Goal: Task Accomplishment & Management: Use online tool/utility

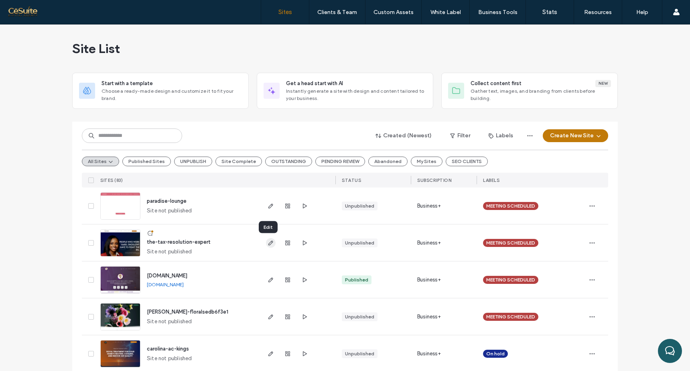
click at [268, 243] on icon "button" at bounding box center [271, 243] width 6 height 6
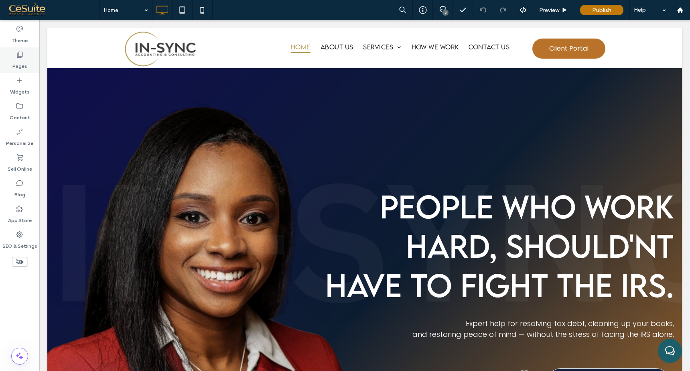
click at [26, 55] on div "Pages" at bounding box center [19, 60] width 39 height 26
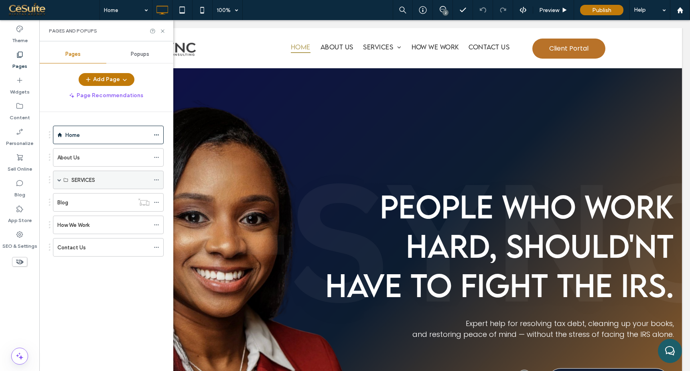
click at [60, 179] on span at bounding box center [59, 180] width 4 height 4
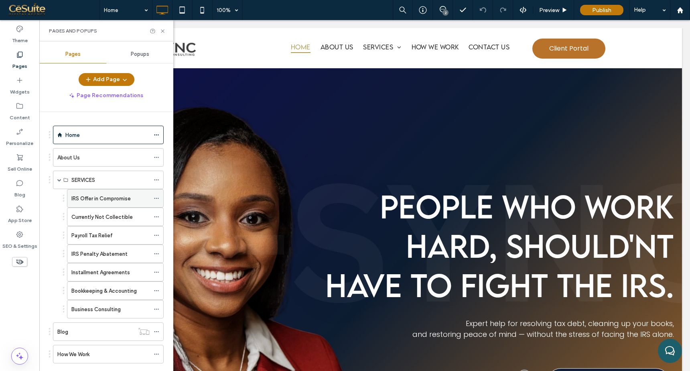
click at [125, 198] on label "IRS Offer in Compromise" at bounding box center [100, 198] width 59 height 14
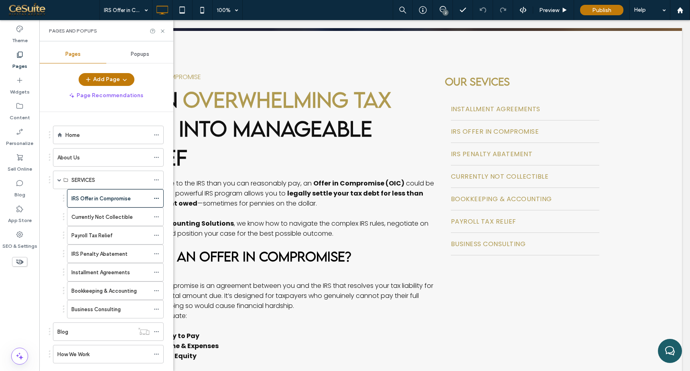
scroll to position [183, 0]
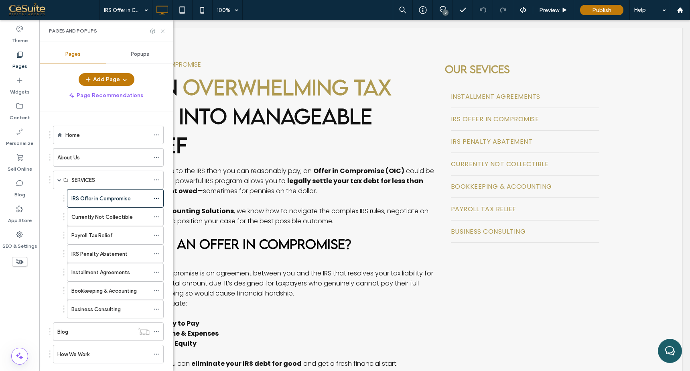
click at [164, 29] on use at bounding box center [162, 30] width 3 height 3
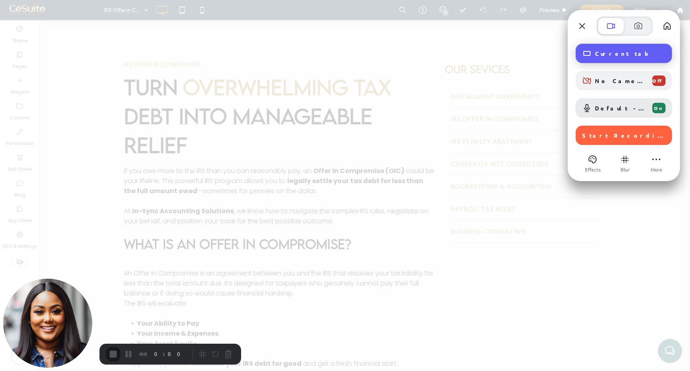
click at [625, 61] on div "Current tab" at bounding box center [624, 53] width 96 height 19
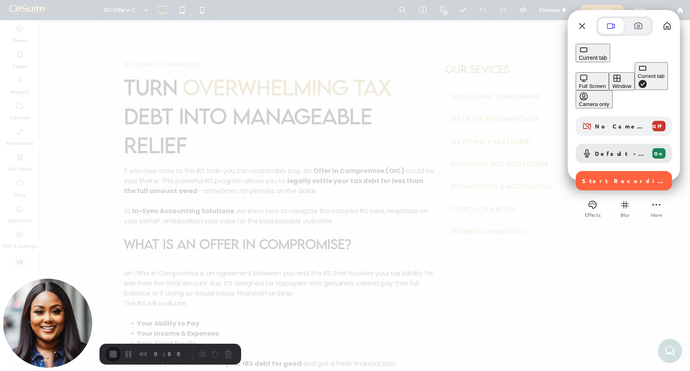
click at [612, 83] on div "Window" at bounding box center [621, 86] width 19 height 6
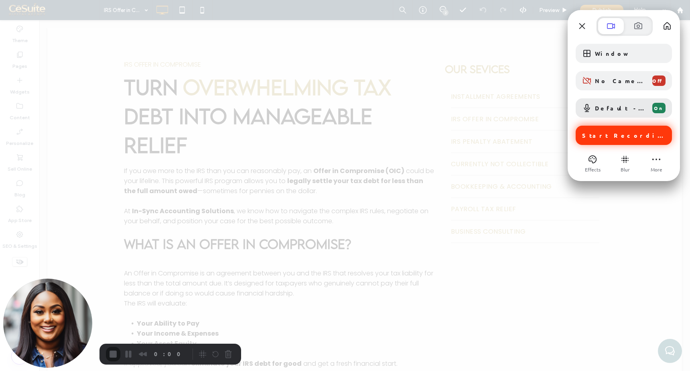
click at [595, 136] on span "Start Recording" at bounding box center [623, 135] width 83 height 7
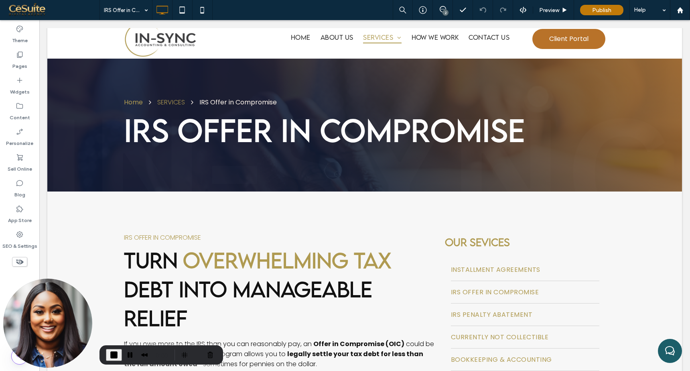
scroll to position [0, 0]
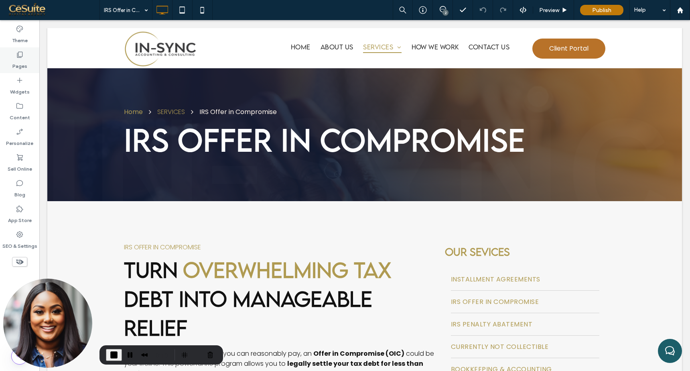
click at [15, 57] on div "Pages" at bounding box center [19, 60] width 39 height 26
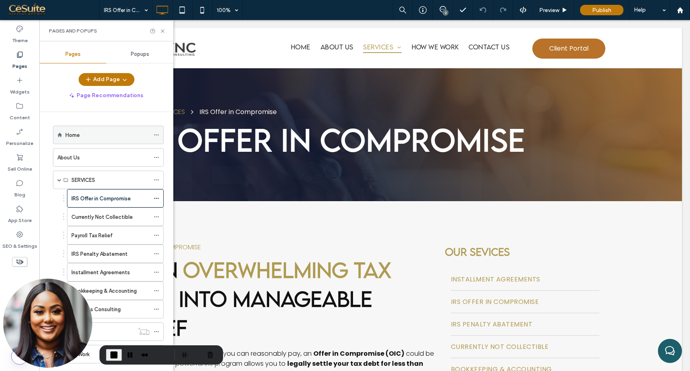
click at [98, 143] on div "Home" at bounding box center [107, 135] width 84 height 18
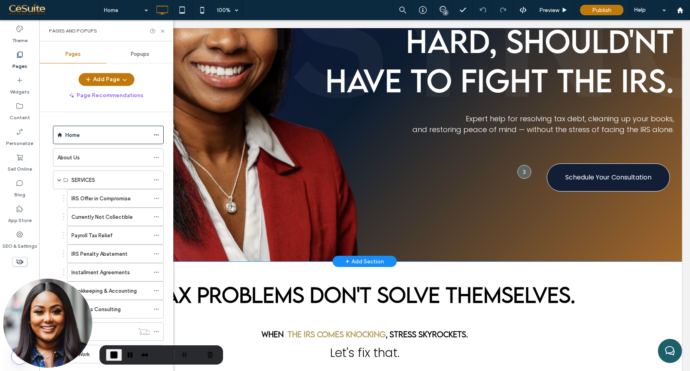
scroll to position [205, 0]
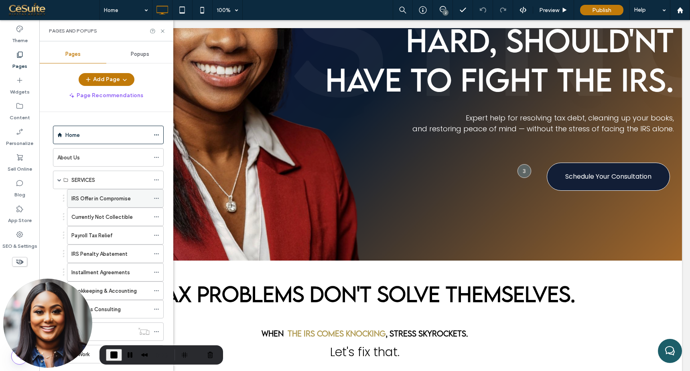
click at [115, 199] on label "IRS Offer in Compromise" at bounding box center [100, 198] width 59 height 14
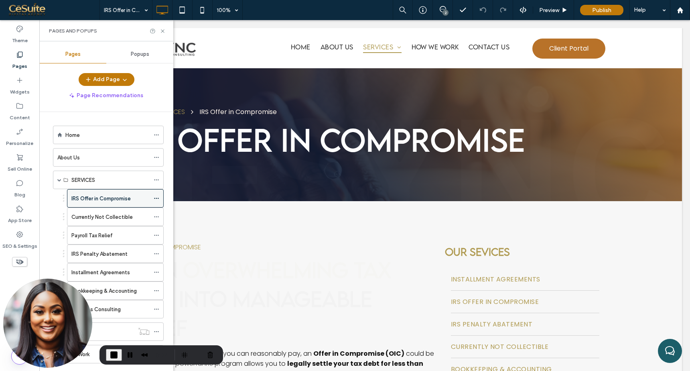
scroll to position [0, 0]
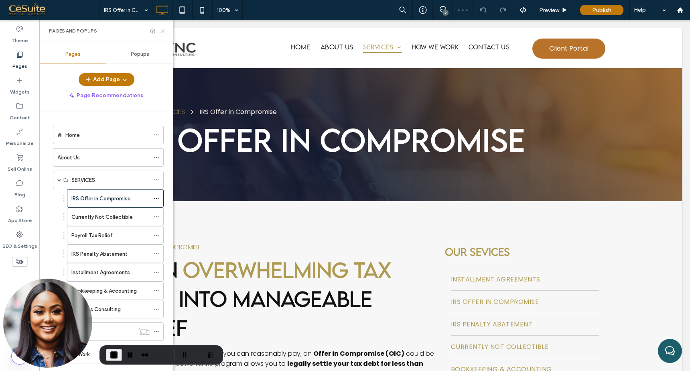
click at [161, 30] on icon at bounding box center [163, 31] width 6 height 6
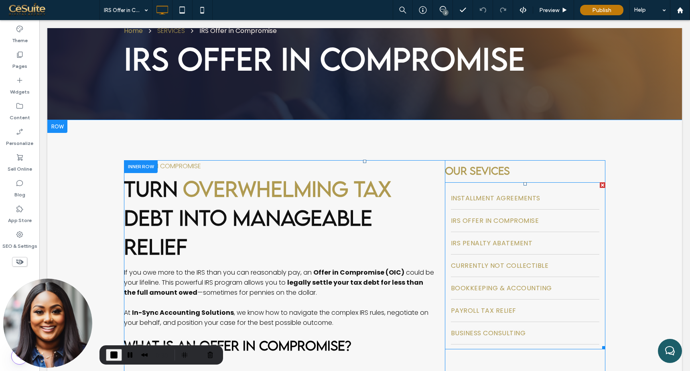
scroll to position [87, 0]
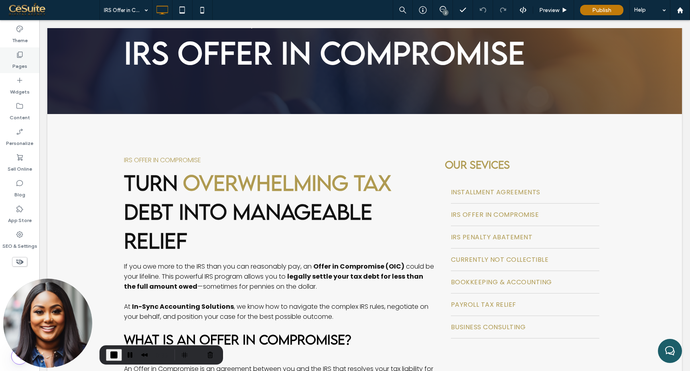
click at [21, 63] on label "Pages" at bounding box center [19, 64] width 15 height 11
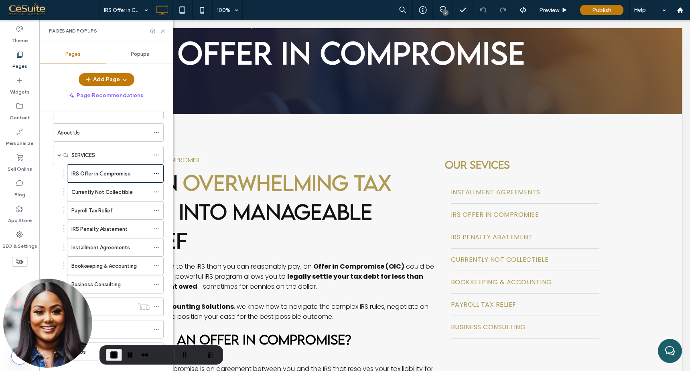
scroll to position [39, 0]
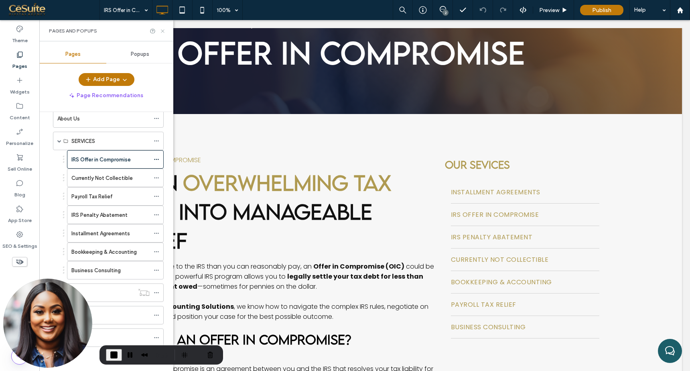
click at [163, 30] on icon at bounding box center [163, 31] width 6 height 6
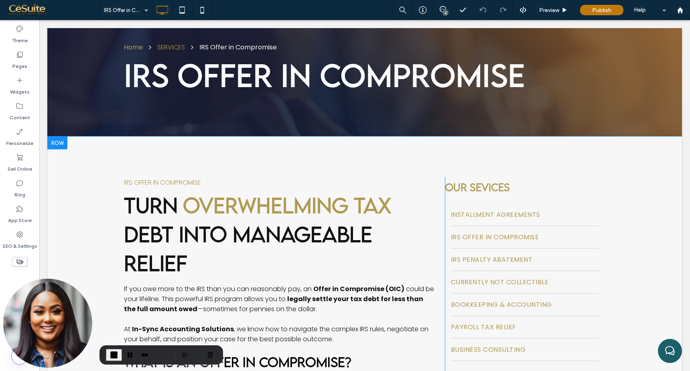
scroll to position [49, 0]
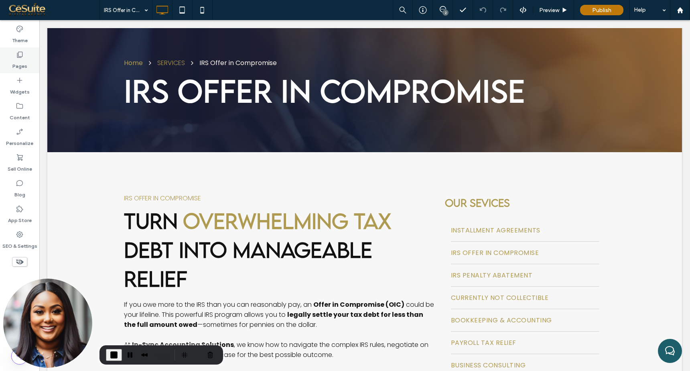
click at [26, 57] on div "Pages" at bounding box center [19, 60] width 39 height 26
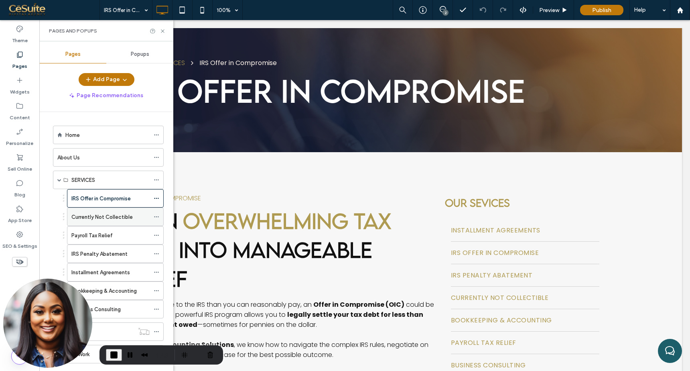
click at [130, 221] on label "Currently Not Collectible" at bounding box center [101, 217] width 61 height 14
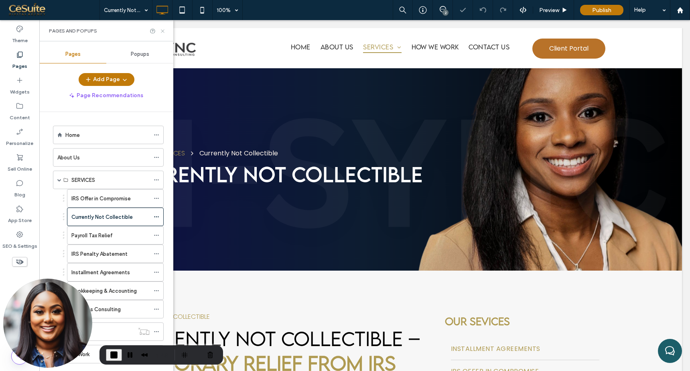
click at [162, 31] on icon at bounding box center [163, 31] width 6 height 6
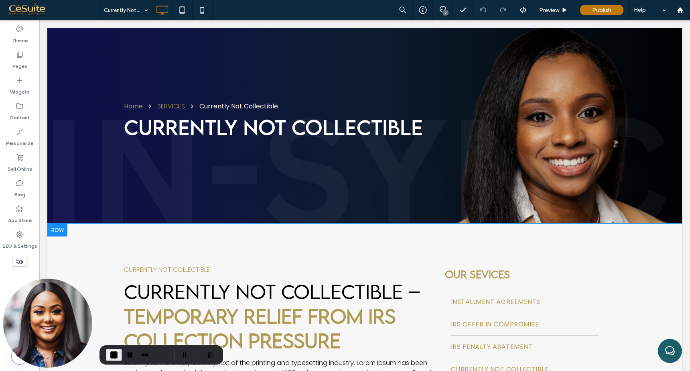
scroll to position [69, 0]
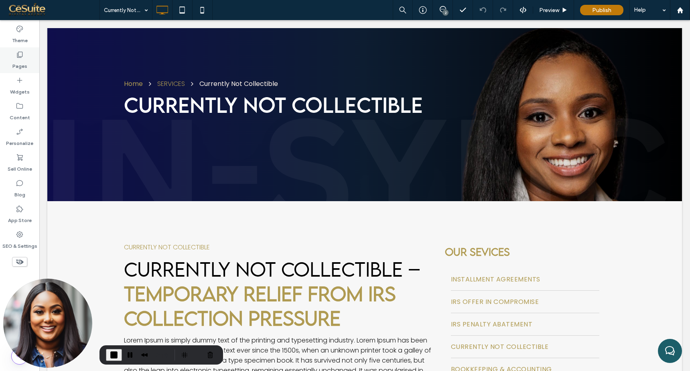
click at [22, 60] on label "Pages" at bounding box center [19, 64] width 15 height 11
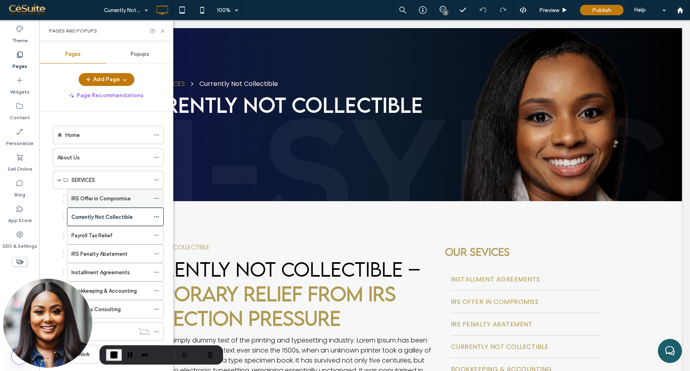
click at [109, 198] on label "IRS Offer in Compromise" at bounding box center [100, 198] width 59 height 14
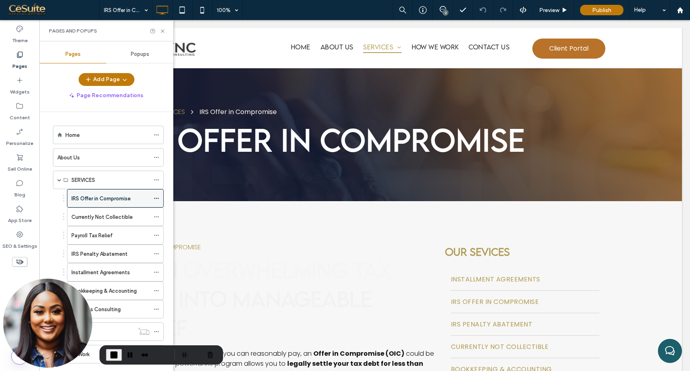
scroll to position [0, 0]
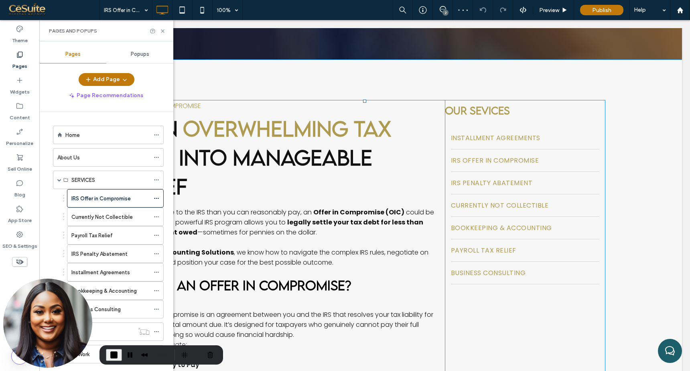
scroll to position [76, 0]
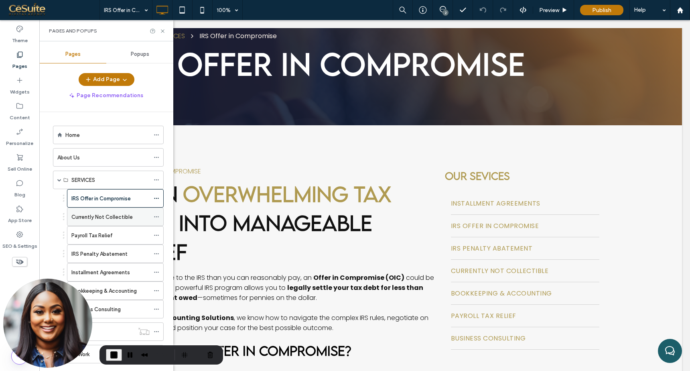
click at [117, 224] on div "Currently Not Collectible" at bounding box center [110, 217] width 78 height 18
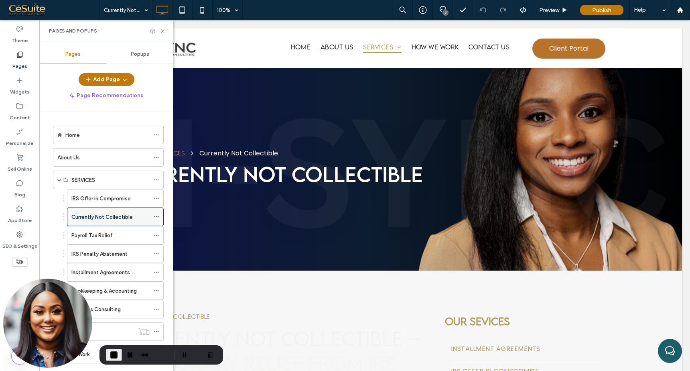
scroll to position [0, 0]
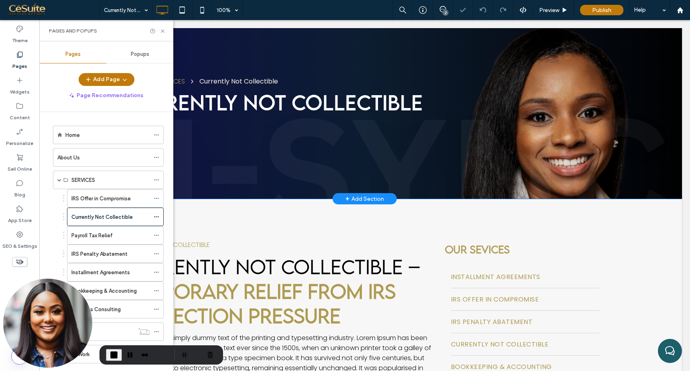
scroll to position [121, 0]
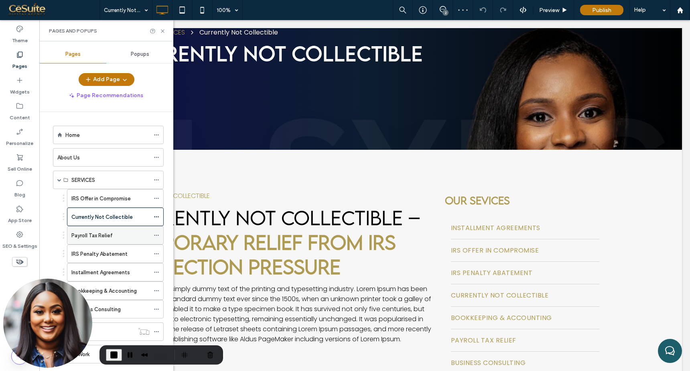
click at [116, 235] on div "Payroll Tax Relief" at bounding box center [110, 235] width 78 height 8
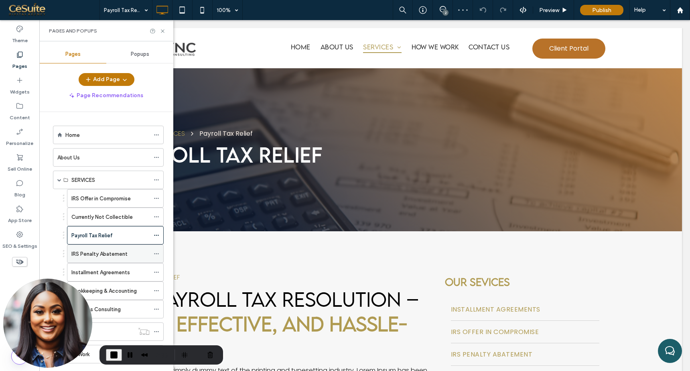
click at [119, 257] on label "IRS Penalty Abatement" at bounding box center [99, 254] width 56 height 14
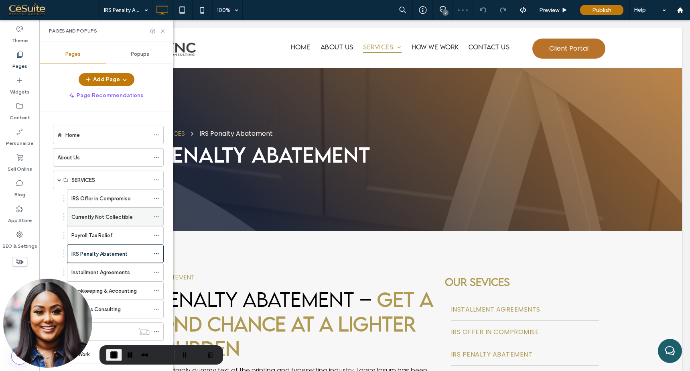
click at [97, 219] on label "Currently Not Collectible" at bounding box center [101, 217] width 61 height 14
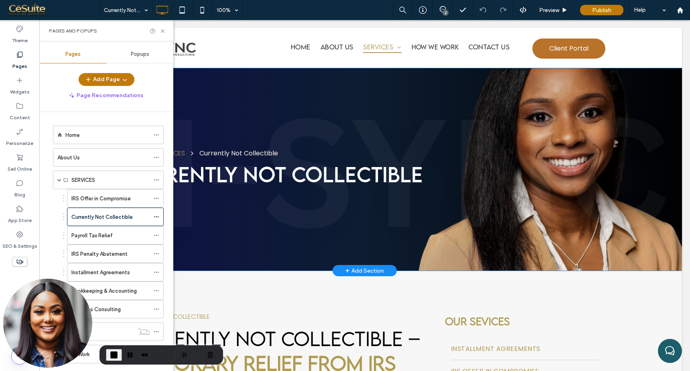
click at [253, 90] on div "Home SERVICES Currently Not Collectible Currently Not Collectible Click To Past…" at bounding box center [364, 169] width 635 height 202
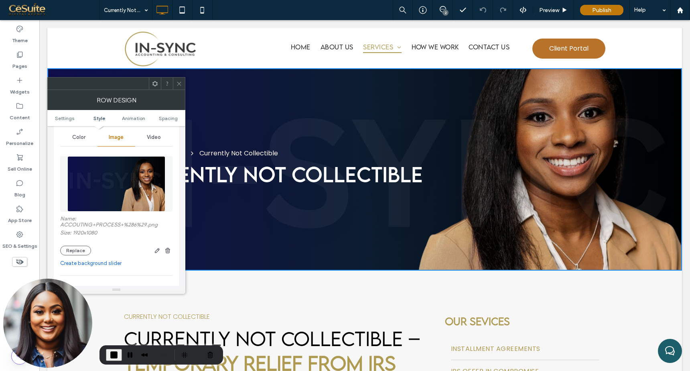
scroll to position [111, 0]
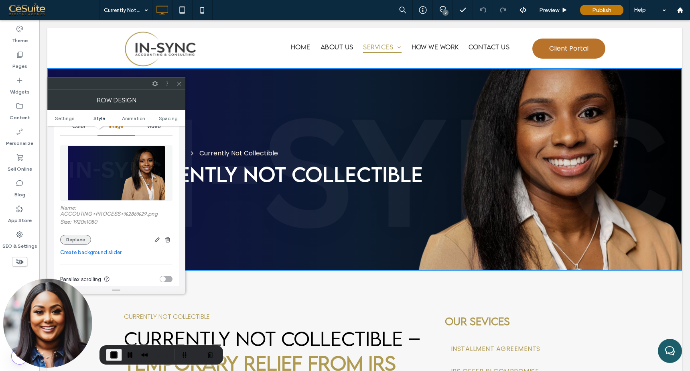
click at [78, 244] on button "Replace" at bounding box center [75, 240] width 31 height 10
